Goal: Transaction & Acquisition: Purchase product/service

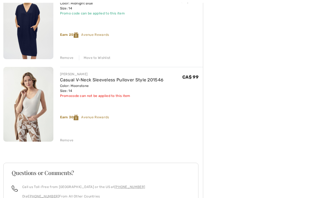
scroll to position [170, 0]
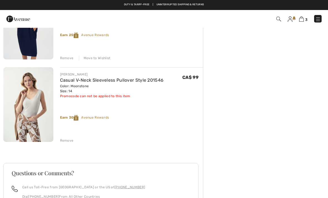
click at [66, 140] on div "Remove" at bounding box center [67, 140] width 14 height 5
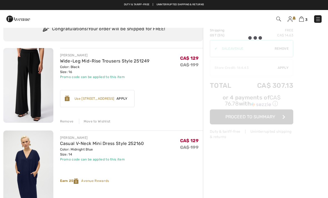
scroll to position [0, 0]
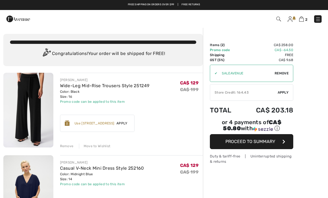
click at [286, 145] on button "Proceed to Summary" at bounding box center [251, 141] width 83 height 15
click at [285, 145] on button "Proceed to Summary" at bounding box center [251, 141] width 83 height 15
click at [257, 146] on button "Proceed to Summary" at bounding box center [251, 141] width 83 height 15
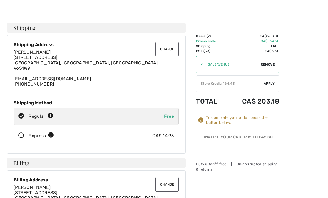
scroll to position [9, 0]
click at [272, 83] on span "Apply" at bounding box center [269, 83] width 11 height 5
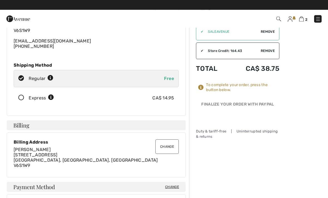
scroll to position [47, 0]
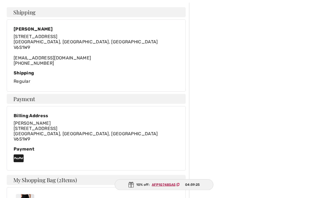
scroll to position [134, 0]
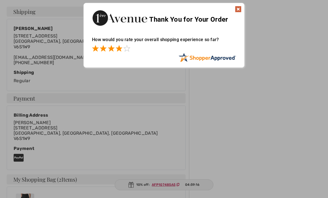
click at [121, 51] on span at bounding box center [119, 48] width 7 height 7
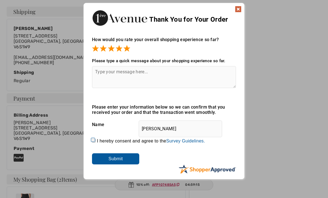
click at [127, 46] on span at bounding box center [126, 48] width 7 height 7
click at [126, 159] on input "Submit" at bounding box center [115, 158] width 47 height 11
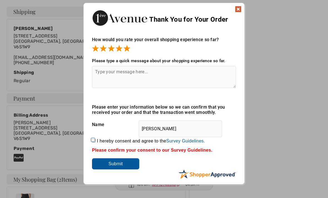
click at [194, 129] on input "[PERSON_NAME]" at bounding box center [180, 129] width 83 height 17
type input "[PERSON_NAME]"
click at [95, 140] on input "I hereby consent and agree to the By submitting a review, you grant permission …" at bounding box center [94, 141] width 4 height 4
checkbox input "true"
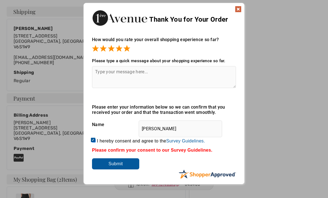
click at [117, 167] on input "Submit" at bounding box center [115, 164] width 47 height 11
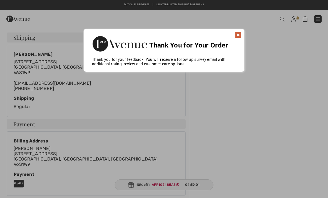
scroll to position [95, 0]
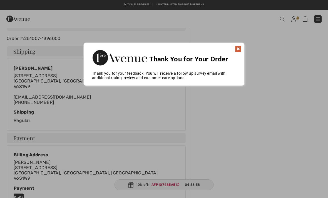
click at [238, 48] on img at bounding box center [238, 49] width 7 height 7
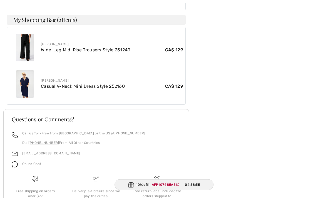
scroll to position [294, 0]
click at [168, 187] on ins "AFP107485A5" at bounding box center [163, 185] width 24 height 4
click at [159, 187] on ins "AFP107485A5" at bounding box center [163, 185] width 24 height 4
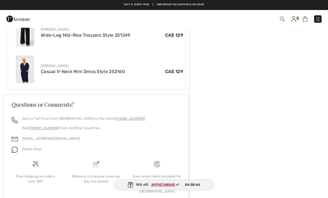
click at [136, 196] on footer "Questions or Comments? Call us Toll-Free from [GEOGRAPHIC_DATA] or the US at [P…" at bounding box center [95, 150] width 185 height 113
click at [169, 187] on ins "AFP107485A5" at bounding box center [163, 185] width 24 height 4
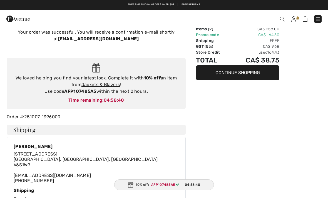
scroll to position [0, 0]
